Goal: Navigation & Orientation: Understand site structure

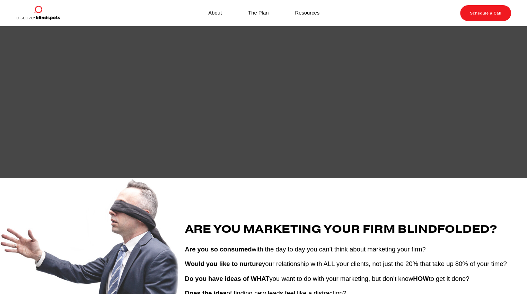
scroll to position [115, 0]
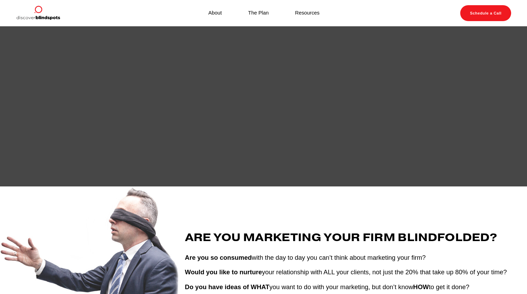
click at [216, 13] on link "About" at bounding box center [215, 13] width 14 height 9
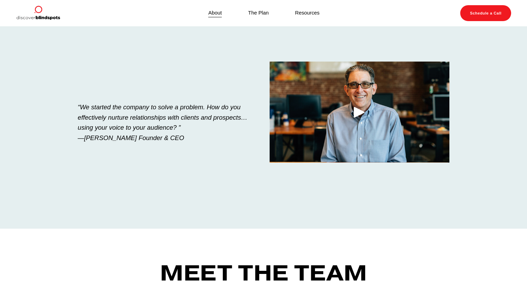
click at [259, 13] on link "The Plan" at bounding box center [258, 13] width 20 height 9
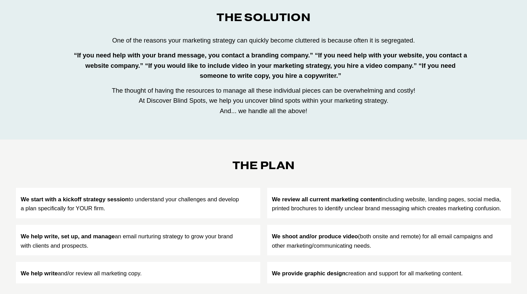
scroll to position [222, 0]
